Goal: Task Accomplishment & Management: Complete application form

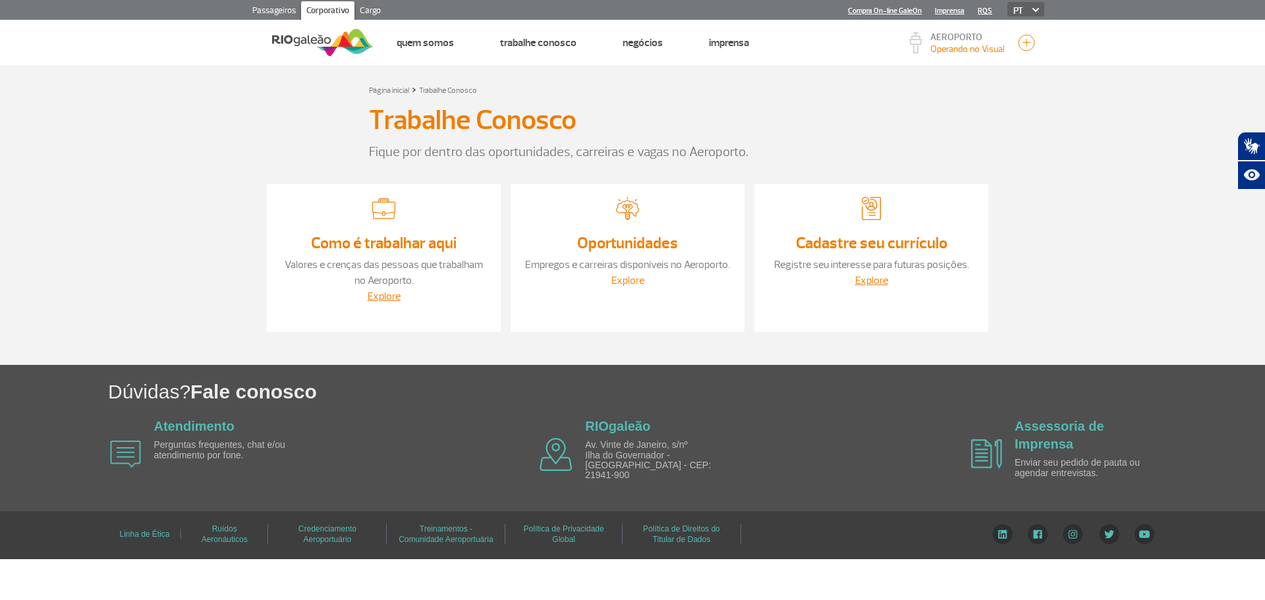
click at [634, 274] on link "Explore" at bounding box center [627, 280] width 33 height 13
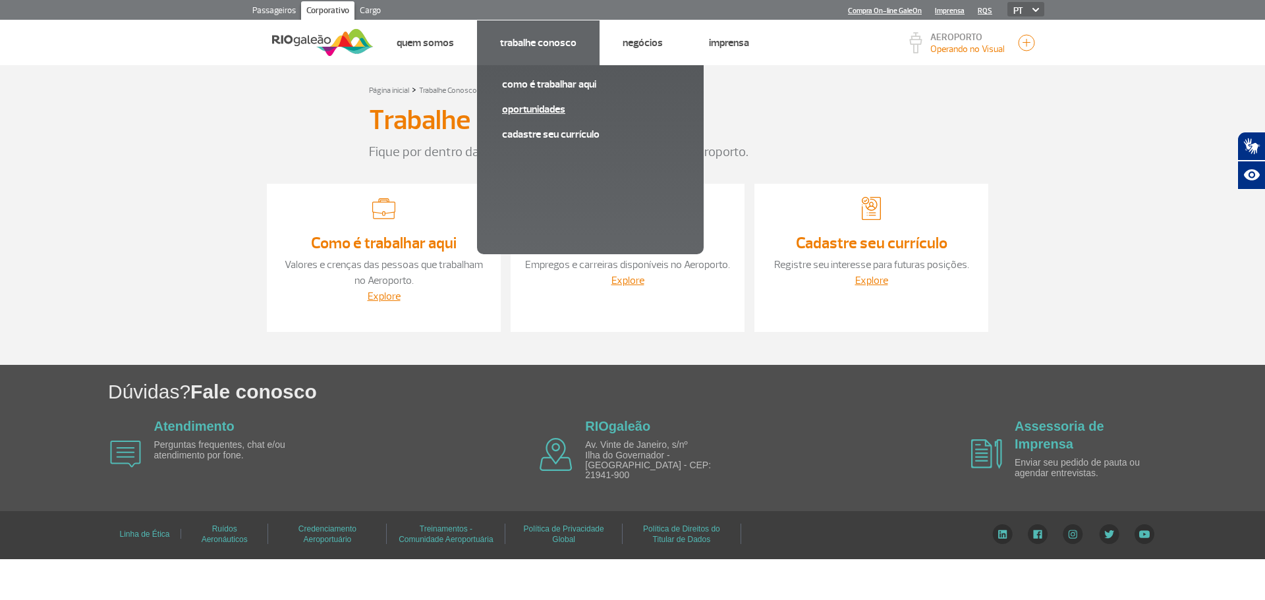
click at [557, 113] on link "Oportunidades" at bounding box center [590, 109] width 177 height 14
click at [568, 132] on link "Cadastre seu currículo" at bounding box center [590, 134] width 177 height 14
